Goal: Task Accomplishment & Management: Complete application form

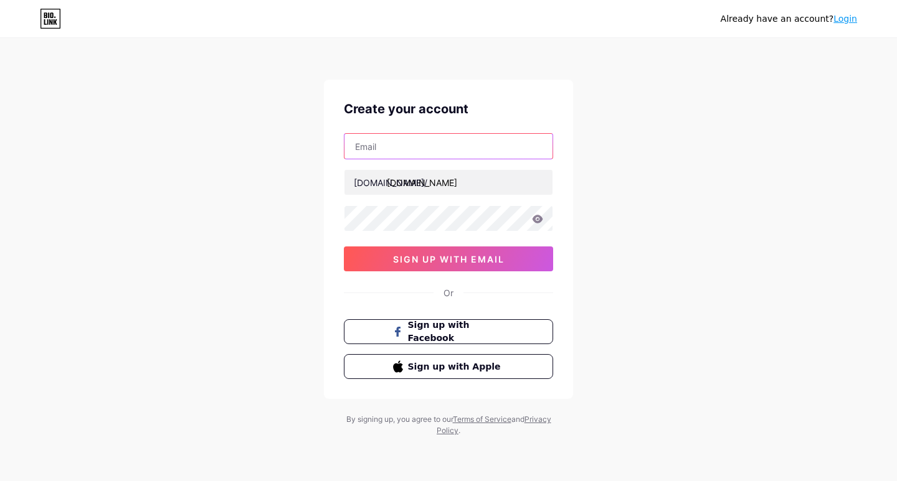
type input "[EMAIL_ADDRESS][DOMAIN_NAME]"
click at [446, 154] on input "text" at bounding box center [448, 146] width 208 height 25
paste input "[EMAIL_ADDRESS][DOMAIN_NAME]"
type input "[EMAIL_ADDRESS][DOMAIN_NAME]"
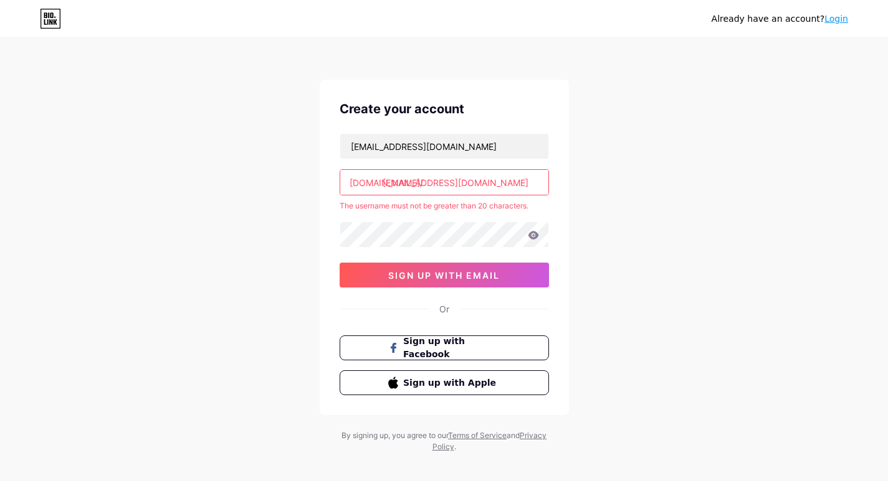
drag, startPoint x: 384, startPoint y: 182, endPoint x: 557, endPoint y: 183, distance: 172.5
click at [557, 183] on div "Create your account [EMAIL_ADDRESS][DOMAIN_NAME] [DOMAIN_NAME]/ [EMAIL_ADDRESS]…" at bounding box center [444, 248] width 249 height 336
paste input "paulmunns instant lawn"
click at [404, 184] on input "[PERSON_NAME] instant lawn" at bounding box center [444, 182] width 208 height 25
click at [428, 183] on input "paulmunns instant lawn" at bounding box center [444, 182] width 208 height 25
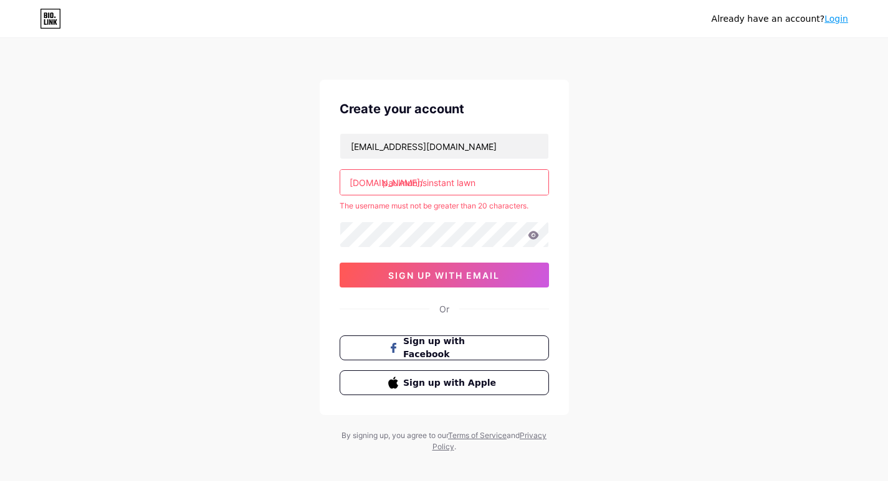
click at [458, 182] on input "paulmunnsinstant lawn" at bounding box center [444, 182] width 208 height 25
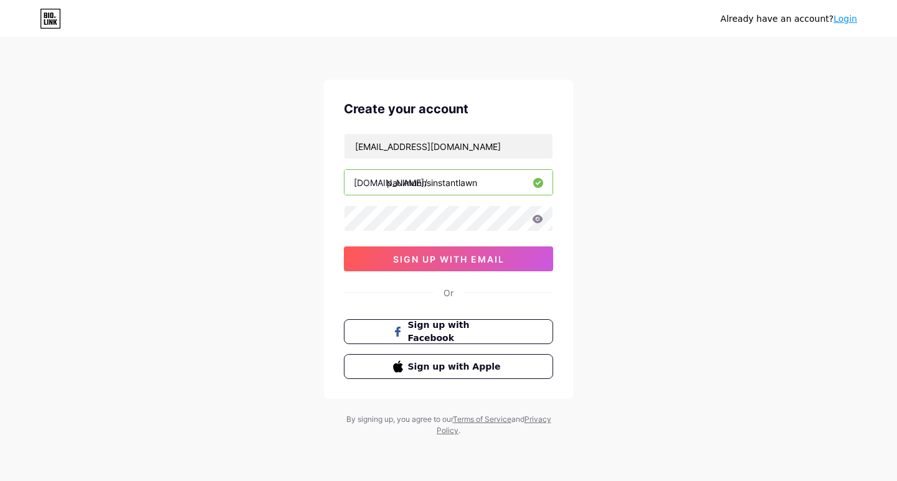
type input "paulmunnsinstantlawn"
click at [386, 265] on button "sign up with email" at bounding box center [448, 259] width 209 height 25
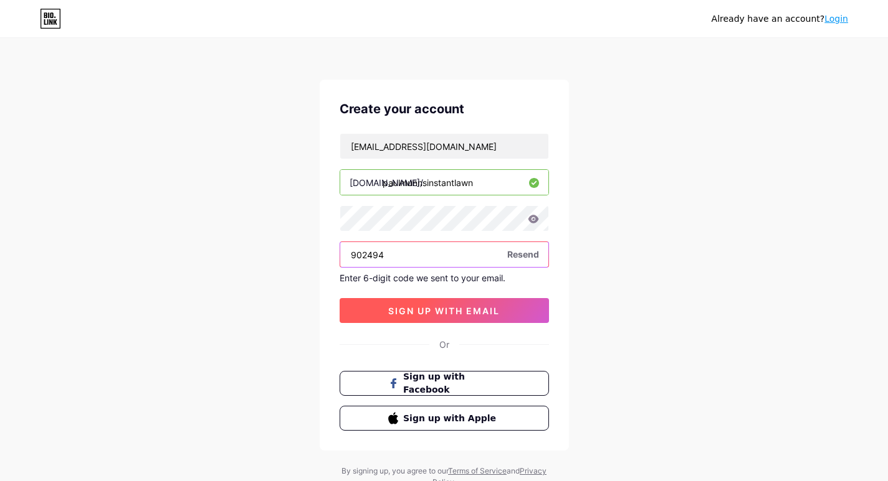
type input "902494"
click at [460, 315] on span "sign up with email" at bounding box center [443, 311] width 111 height 11
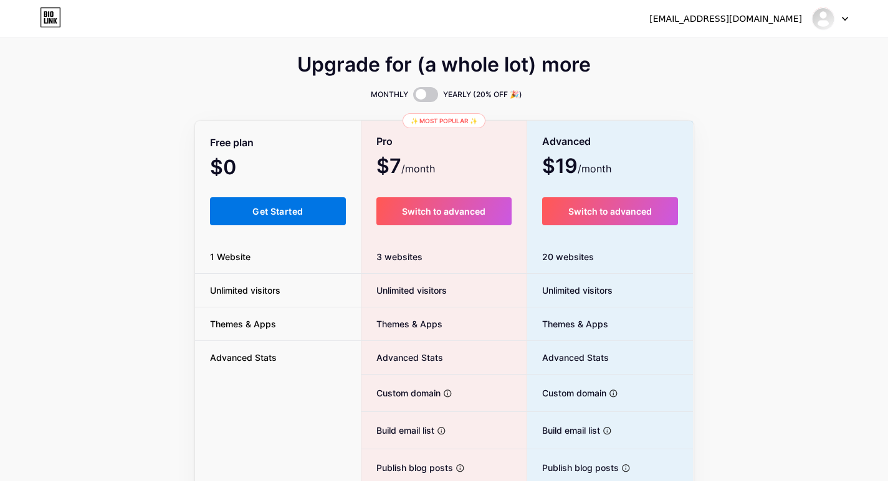
click at [277, 211] on span "Get Started" at bounding box center [277, 211] width 50 height 11
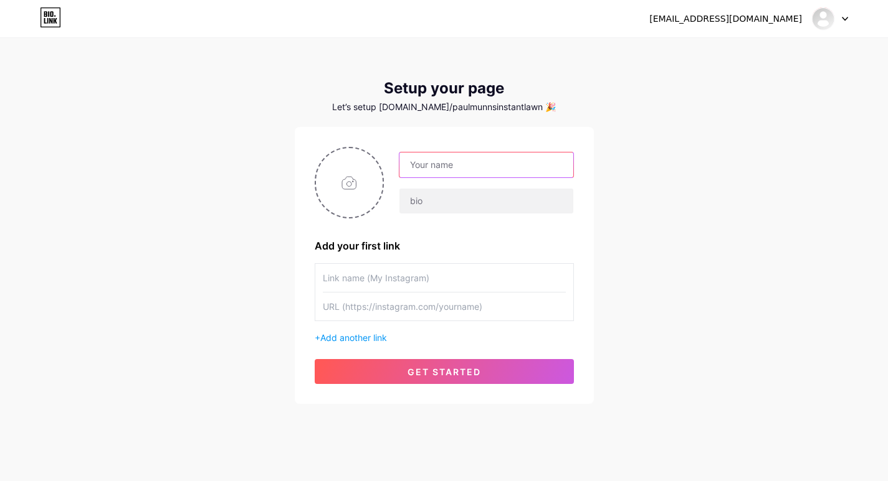
click at [471, 161] on input "text" at bounding box center [485, 165] width 173 height 25
paste input "[PERSON_NAME] Instant Lawn"
type input "[PERSON_NAME] Instant Lawn"
click at [346, 187] on input "file" at bounding box center [349, 182] width 67 height 69
type input "C:\fakepath\[PERSON_NAME] Instant Lawn.jpg"
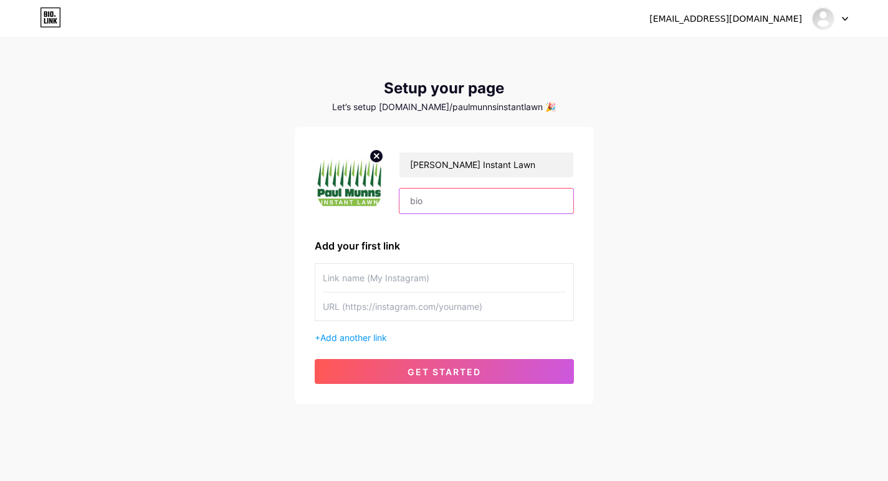
click at [436, 196] on input "text" at bounding box center [485, 201] width 173 height 25
paste input "[PERSON_NAME] Instant Lawn is a supplier of natural turf, synthetic turf, seeds…"
drag, startPoint x: 513, startPoint y: 201, endPoint x: 584, endPoint y: 206, distance: 71.2
click at [584, 206] on div "[PERSON_NAME] Instant Lawn [PERSON_NAME] Instant Lawn is a supplier of natural …" at bounding box center [444, 265] width 299 height 277
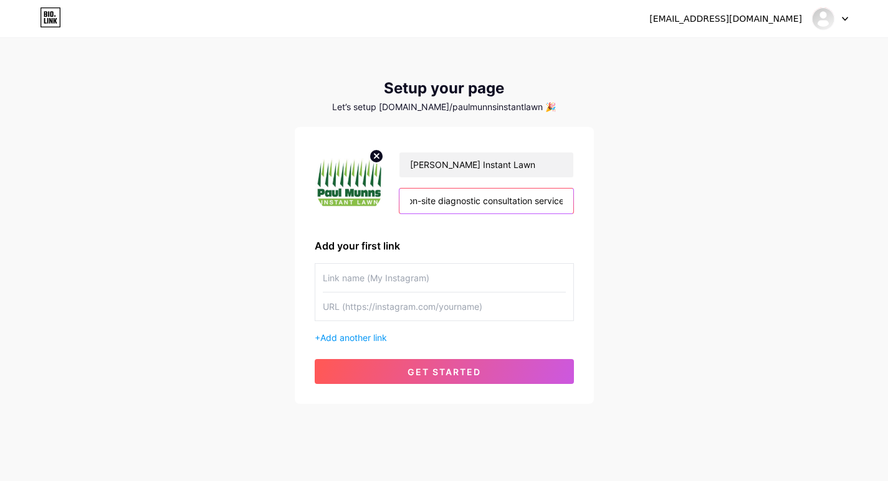
scroll to position [0, 1855]
type input "[PERSON_NAME] Instant Lawn is a supplier of natural turf, synthetic turf, seeds…"
click at [391, 266] on input "text" at bounding box center [444, 278] width 243 height 28
click at [381, 309] on input "text" at bounding box center [444, 307] width 243 height 28
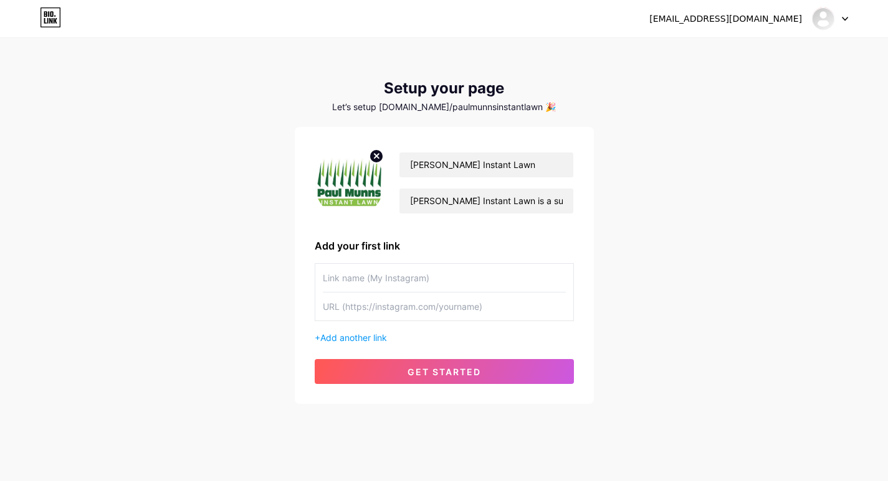
paste input "[URL][DOMAIN_NAME]"
type input "[URL][DOMAIN_NAME]"
click at [406, 285] on input "text" at bounding box center [444, 278] width 243 height 28
type input "Website"
click at [354, 338] on span "Add another link" at bounding box center [353, 338] width 67 height 11
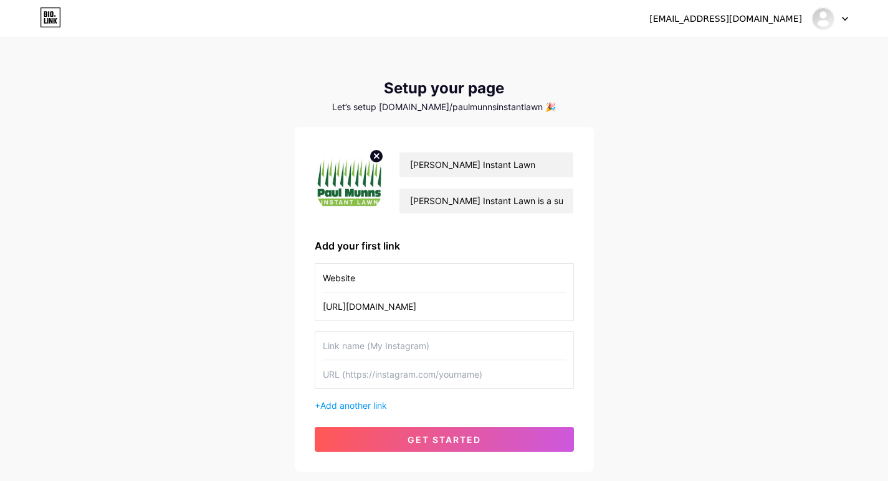
click at [360, 344] on input "text" at bounding box center [444, 346] width 243 height 28
click at [383, 366] on input "text" at bounding box center [444, 375] width 243 height 28
paste input "[URL][DOMAIN_NAME]"
type input "[URL][DOMAIN_NAME]"
click at [351, 358] on input "text" at bounding box center [444, 346] width 243 height 28
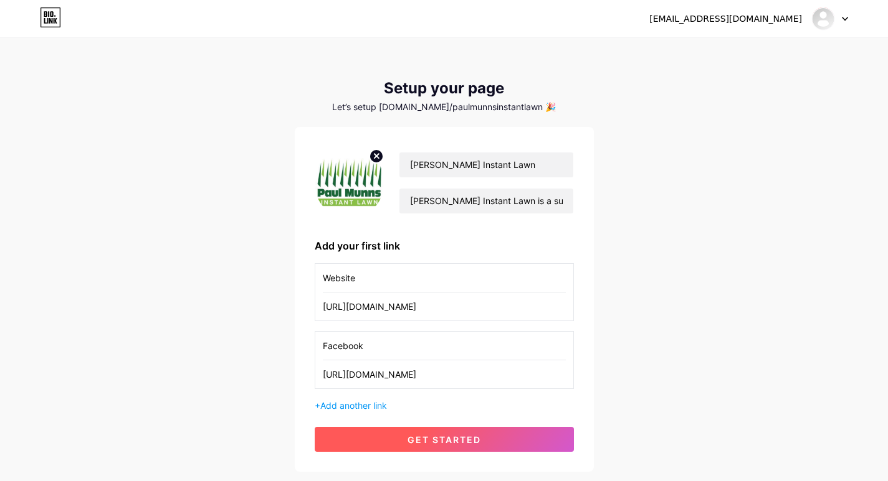
type input "Facebook"
click at [457, 438] on span "get started" at bounding box center [443, 440] width 73 height 11
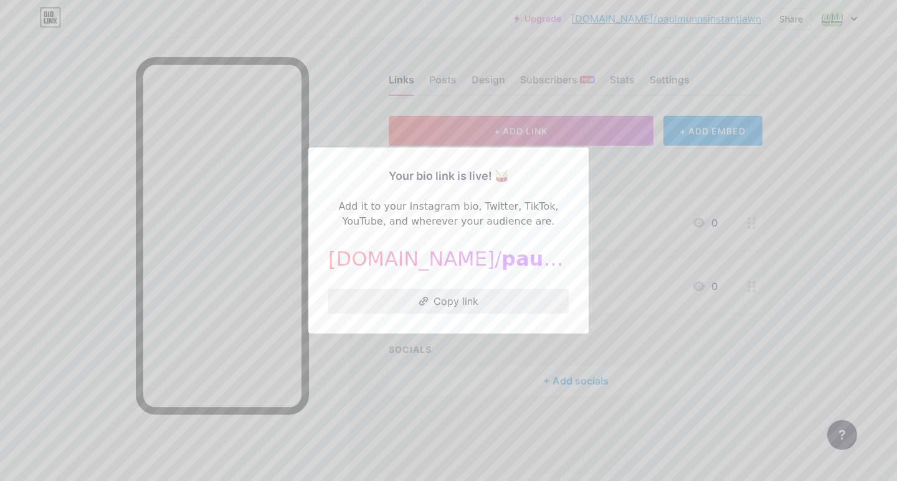
click at [452, 298] on button "Copy link" at bounding box center [448, 301] width 240 height 25
